Goal: Task Accomplishment & Management: Manage account settings

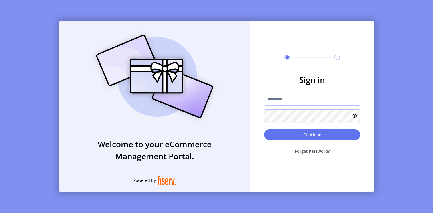
click at [289, 104] on input "text" at bounding box center [312, 99] width 96 height 13
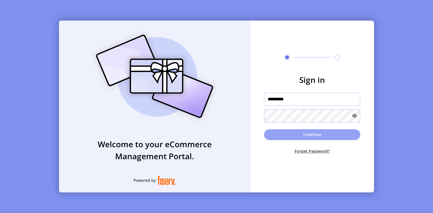
type input "*********"
click at [297, 136] on button "Continue" at bounding box center [312, 134] width 96 height 11
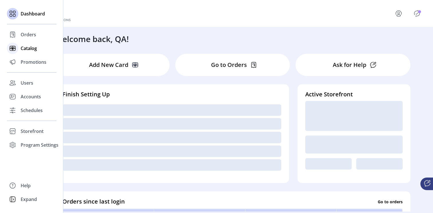
click at [19, 49] on div "Catalog" at bounding box center [32, 49] width 50 height 14
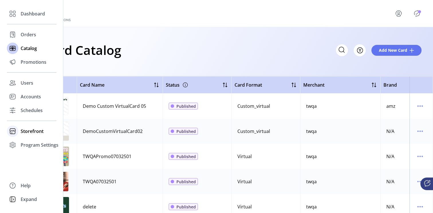
click at [30, 131] on span "Storefront" at bounding box center [32, 131] width 23 height 7
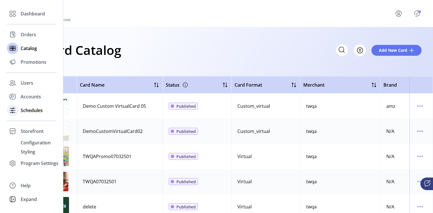
click at [28, 117] on div "Schedules" at bounding box center [32, 111] width 50 height 14
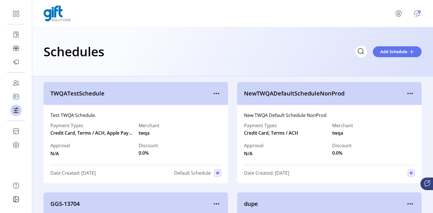
click at [221, 85] on div "TWQATestSchedule" at bounding box center [136, 93] width 184 height 23
click at [217, 94] on icon "menu" at bounding box center [216, 93] width 1 height 1
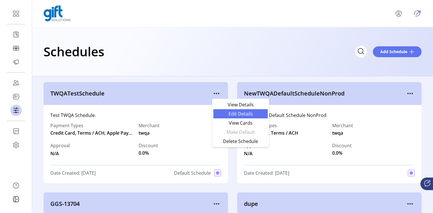
click at [227, 112] on span "Edit Details" at bounding box center [241, 114] width 48 height 5
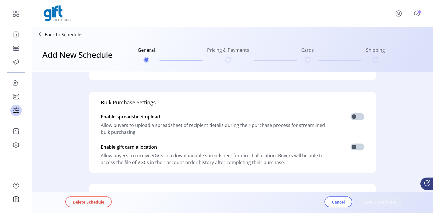
type input "**********"
type textarea "**********"
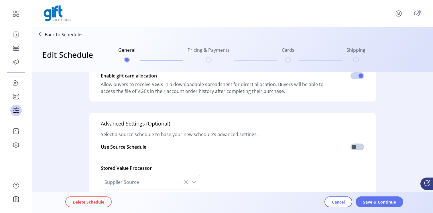
scroll to position [162, 0]
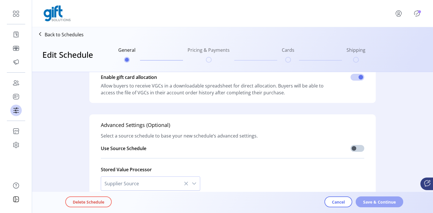
click at [372, 202] on span "Save & Continue" at bounding box center [379, 202] width 33 height 6
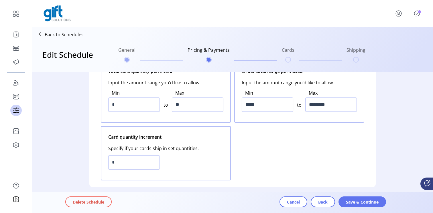
scroll to position [68, 0]
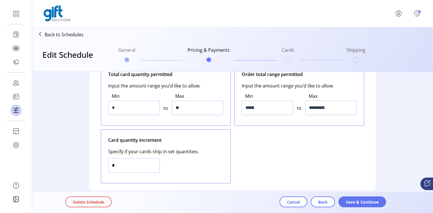
click at [138, 169] on input "*" at bounding box center [134, 166] width 52 height 14
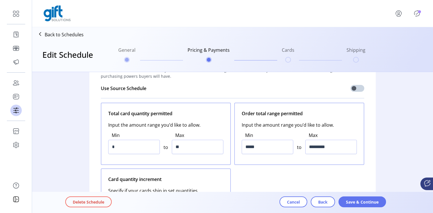
scroll to position [21, 0]
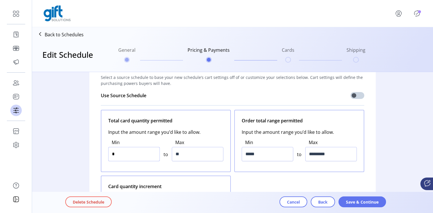
click at [143, 157] on input "*" at bounding box center [134, 154] width 52 height 14
type input "*"
click at [252, 188] on div "Total card quantity permitted Input the amount range you’d like to allow. Min *…" at bounding box center [232, 170] width 263 height 120
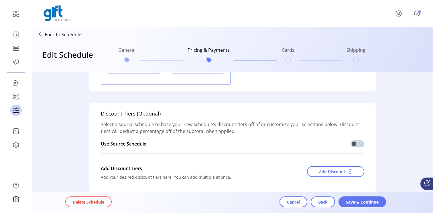
scroll to position [838, 0]
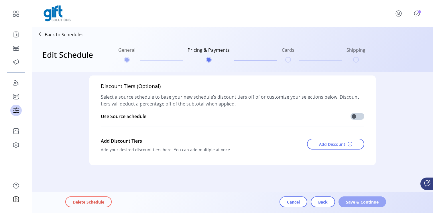
click at [373, 202] on span "Save & Continue" at bounding box center [362, 202] width 33 height 6
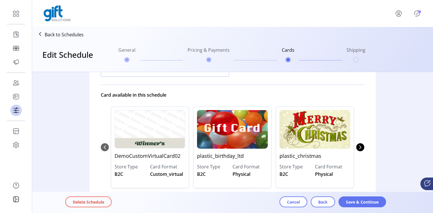
scroll to position [0, 0]
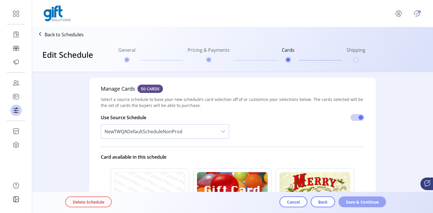
click at [372, 204] on span "Save & Continue" at bounding box center [362, 202] width 33 height 6
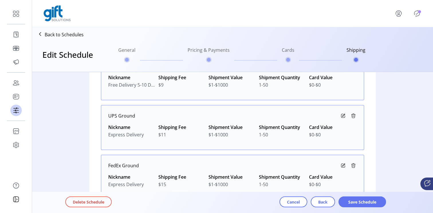
scroll to position [161, 0]
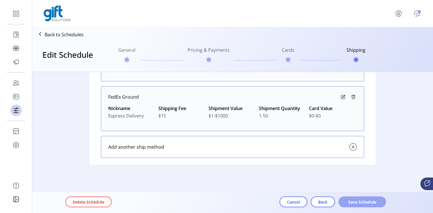
click at [362, 203] on span "Save Schedule" at bounding box center [362, 202] width 33 height 6
click at [417, 15] on icon "Publisher Panel" at bounding box center [416, 13] width 9 height 9
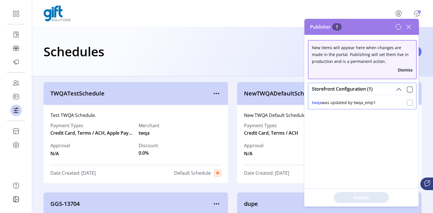
click at [410, 102] on div at bounding box center [410, 103] width 6 height 6
click at [368, 196] on span "Publish 1 Items" at bounding box center [361, 198] width 40 height 6
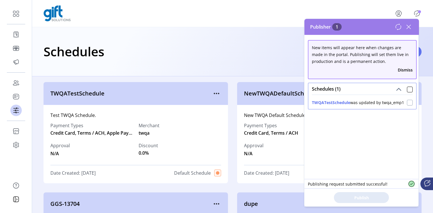
click at [409, 102] on div at bounding box center [410, 103] width 6 height 6
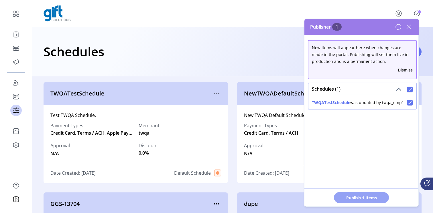
click at [362, 200] on span "Publish 1 Items" at bounding box center [361, 198] width 40 height 6
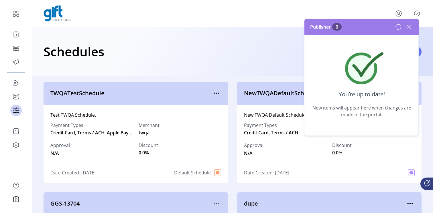
scroll to position [0, 0]
click at [394, 7] on button "menu" at bounding box center [399, 14] width 25 height 14
click at [393, 29] on span "Profile" at bounding box center [387, 29] width 43 height 5
